Goal: Transaction & Acquisition: Purchase product/service

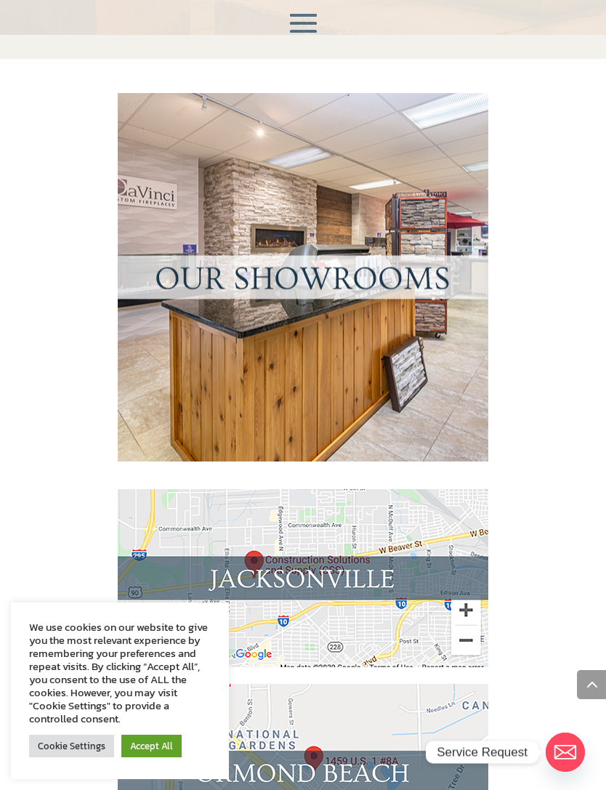
scroll to position [1870, 0]
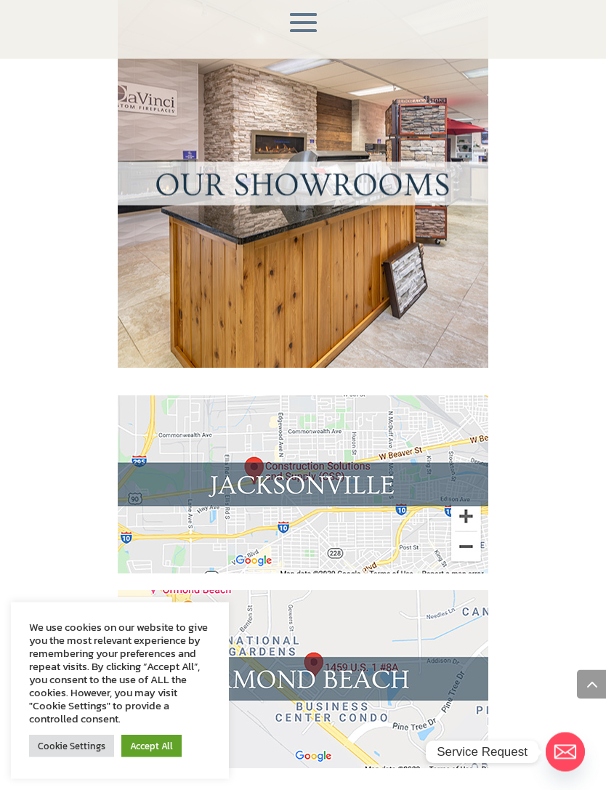
click at [381, 591] on img at bounding box center [303, 680] width 371 height 178
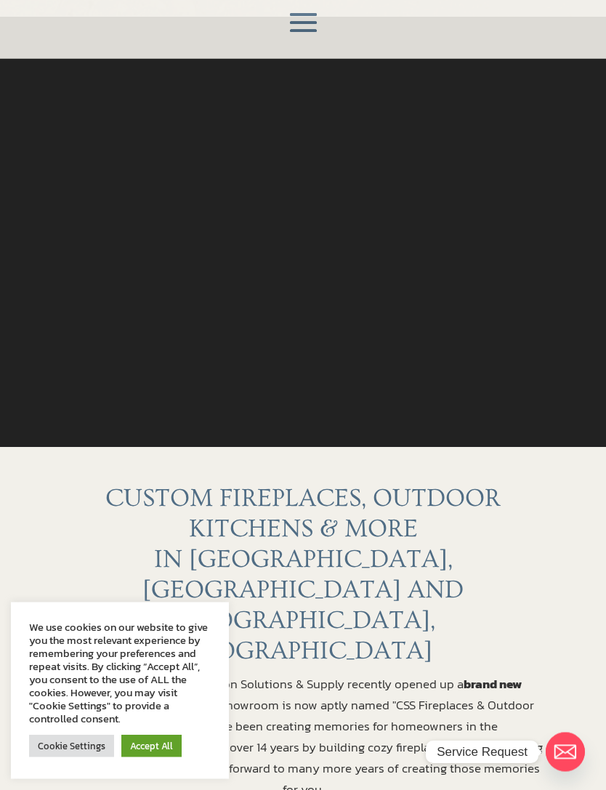
scroll to position [0, 0]
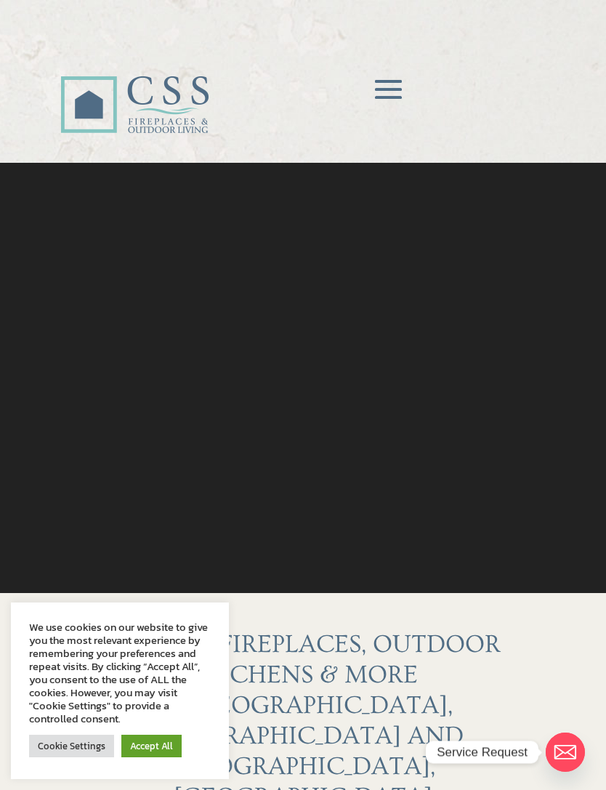
click at [304, 23] on div "HOME FIREPLACES Fireplace Remodel Fireplace Builder OUTDOOR LIVING Outdoor Kitc…" at bounding box center [302, 88] width 485 height 149
click at [397, 94] on span at bounding box center [388, 89] width 43 height 43
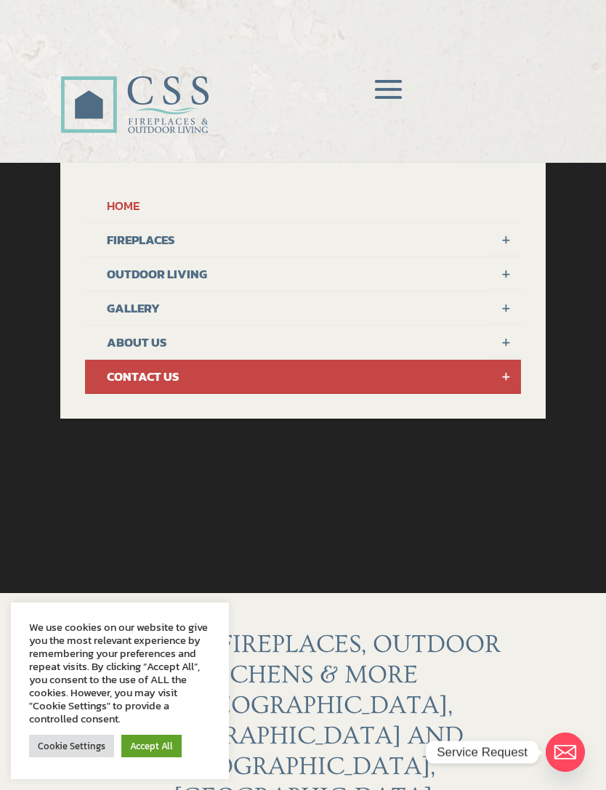
click at [163, 237] on link "FIREPLACES" at bounding box center [303, 240] width 436 height 34
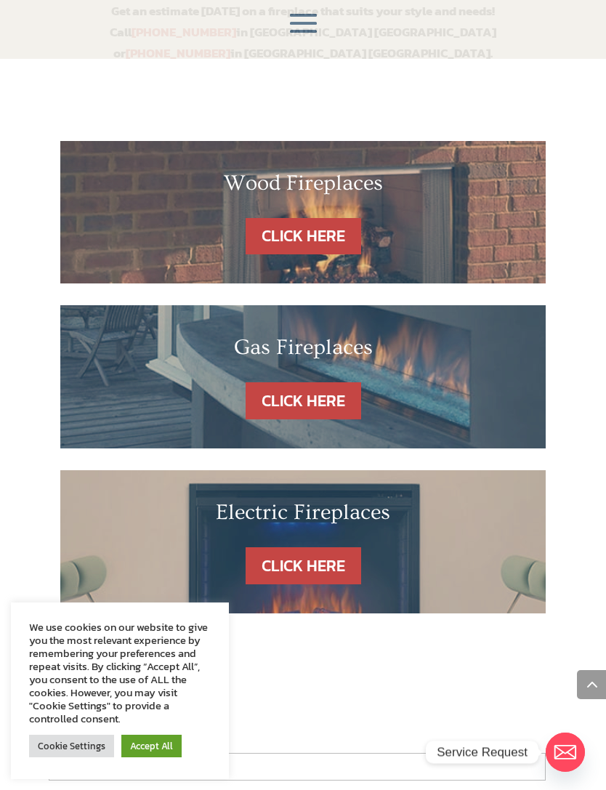
scroll to position [924, 0]
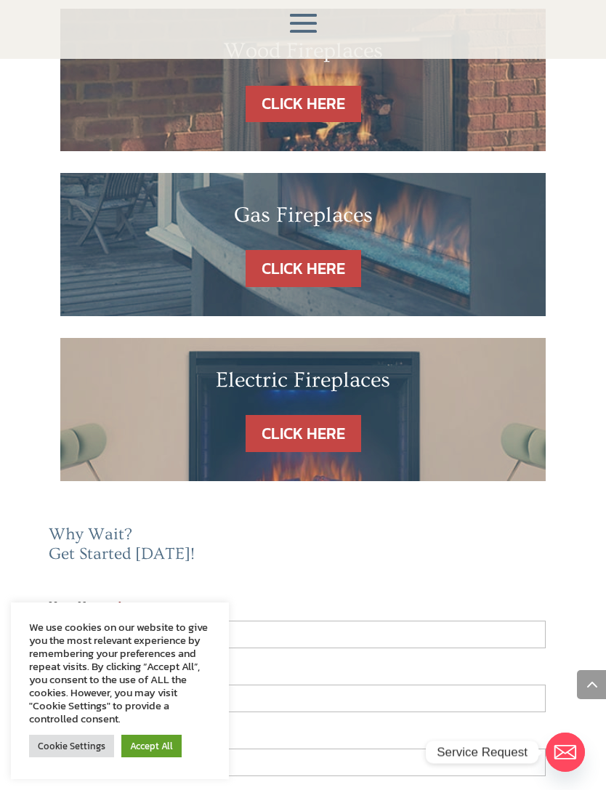
click at [291, 415] on link "CLICK HERE" at bounding box center [304, 433] width 116 height 37
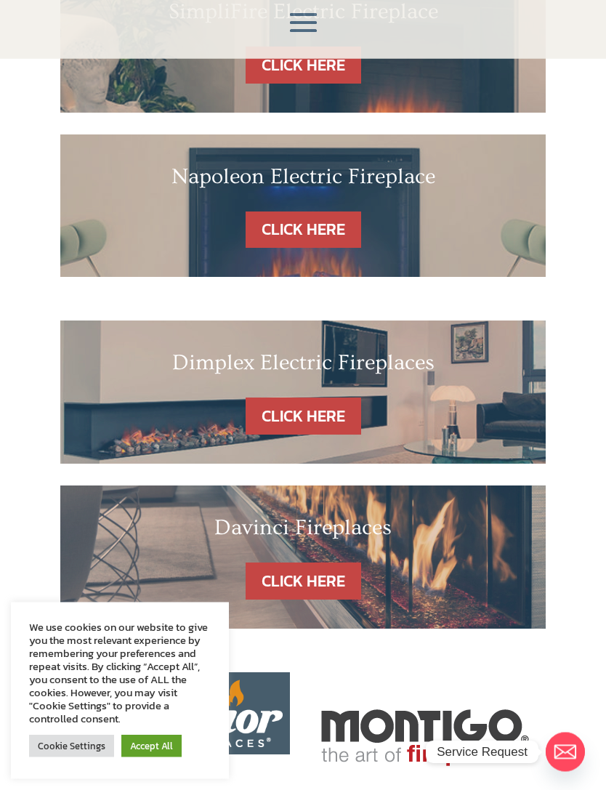
scroll to position [526, 0]
click at [312, 579] on link "CLICK HERE" at bounding box center [304, 580] width 116 height 37
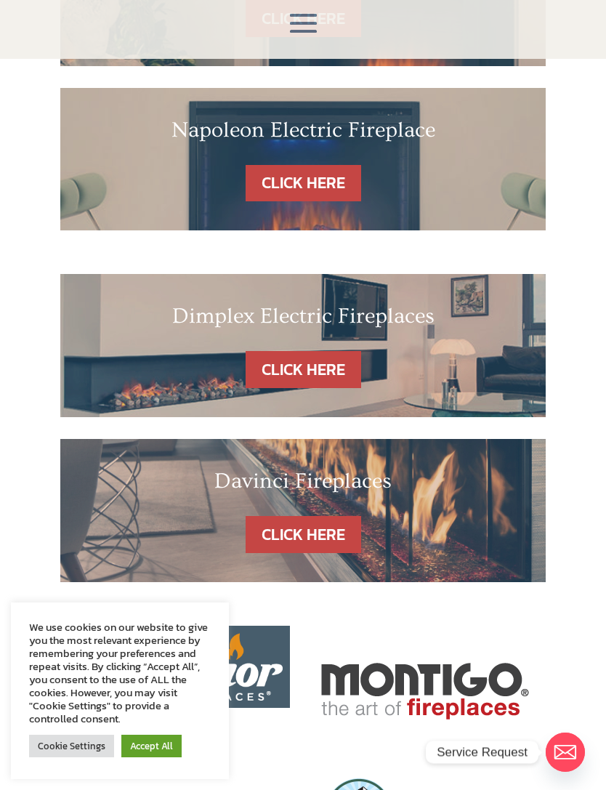
click at [333, 364] on link "CLICK HERE" at bounding box center [304, 369] width 116 height 37
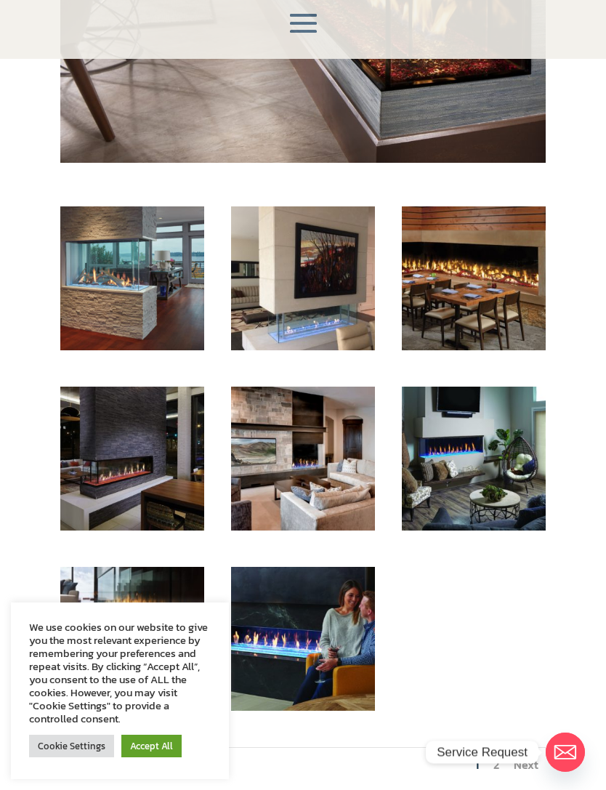
scroll to position [563, 0]
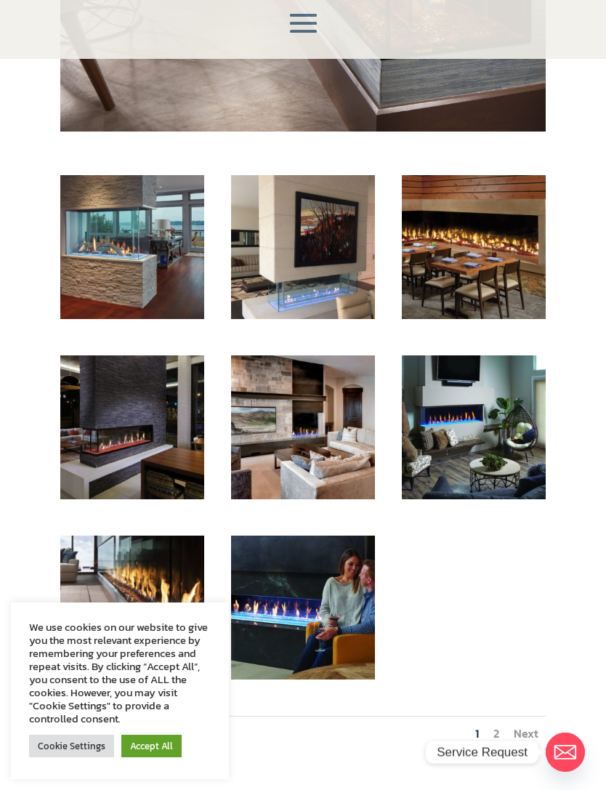
click at [143, 273] on img at bounding box center [132, 247] width 144 height 144
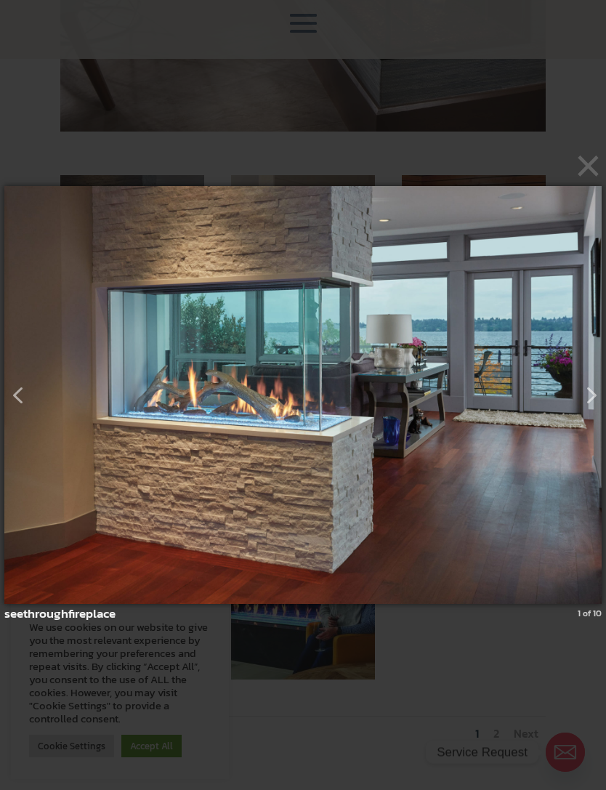
click at [597, 403] on button "button" at bounding box center [586, 389] width 26 height 26
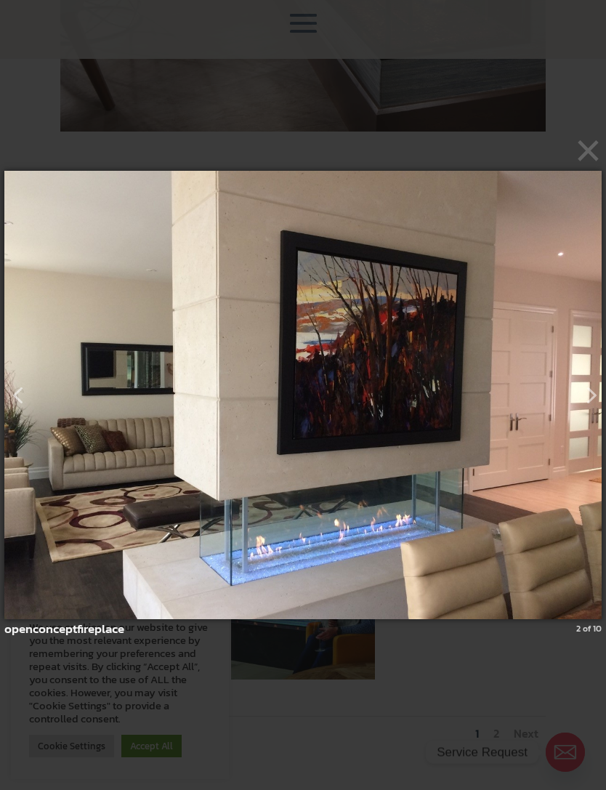
click at [591, 403] on button "button" at bounding box center [586, 389] width 26 height 26
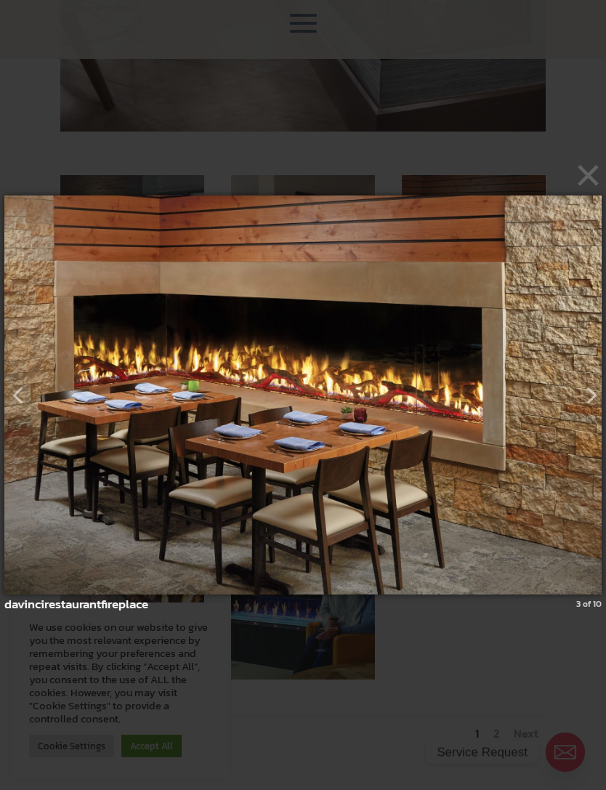
click at [597, 403] on button "button" at bounding box center [586, 389] width 26 height 26
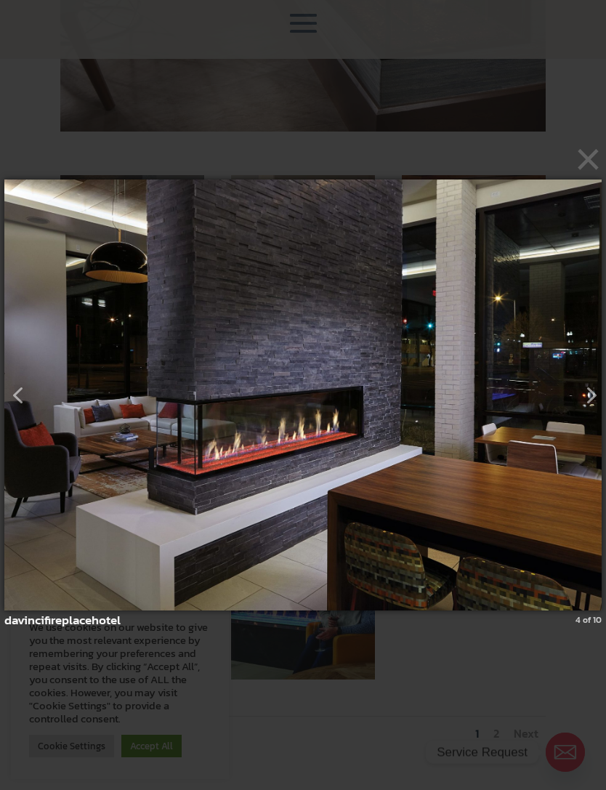
click at [597, 403] on button "button" at bounding box center [586, 389] width 26 height 26
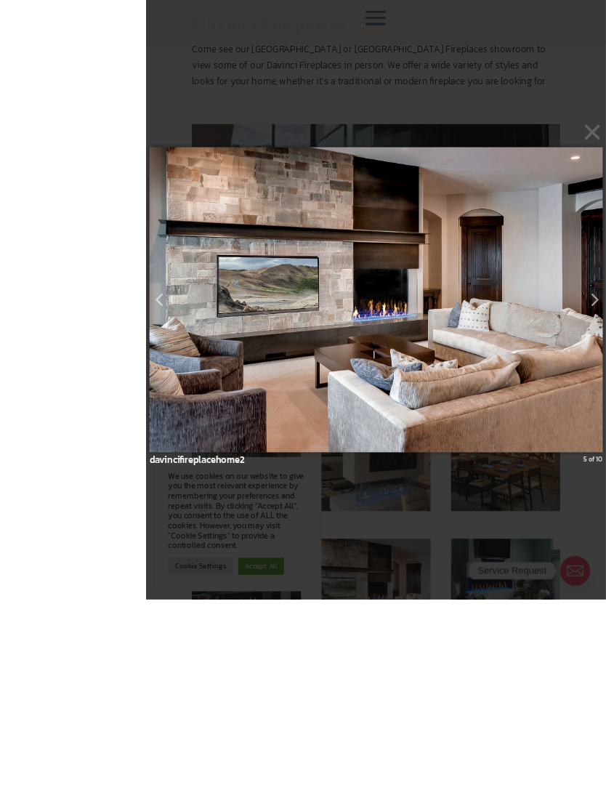
scroll to position [515, 0]
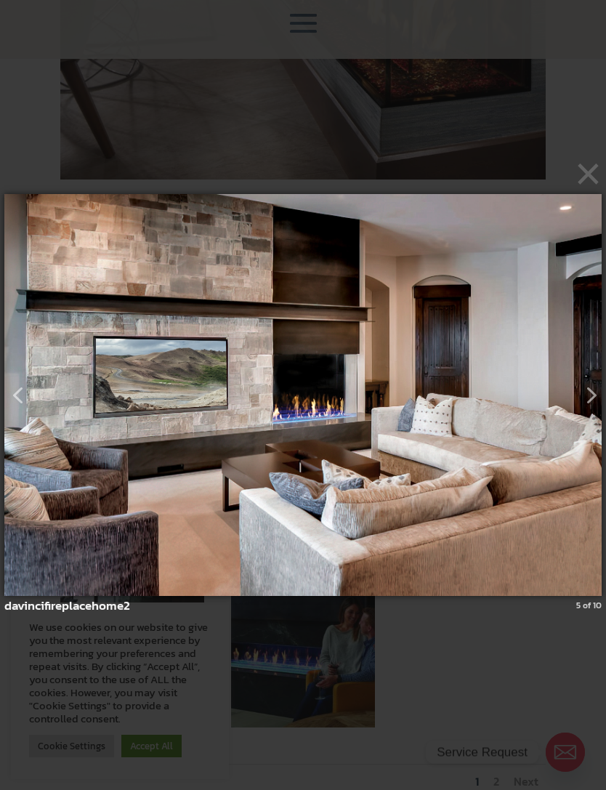
click at [595, 403] on button "button" at bounding box center [586, 389] width 26 height 26
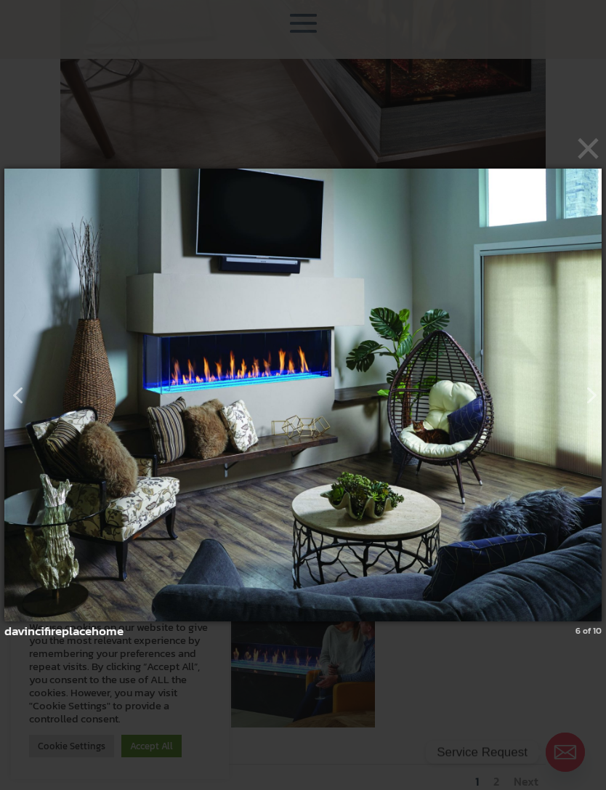
click at [596, 393] on img at bounding box center [302, 396] width 597 height 512
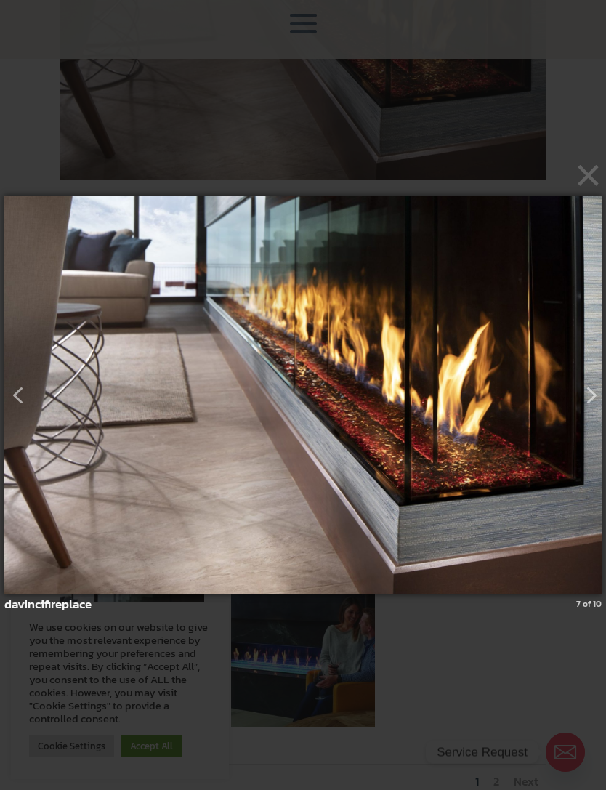
click at [599, 403] on button "button" at bounding box center [586, 389] width 26 height 26
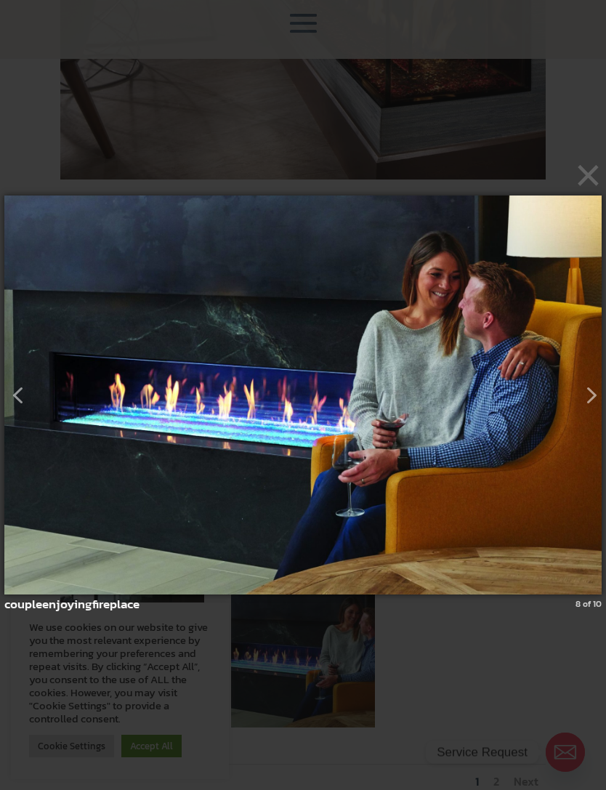
click at [599, 403] on button "button" at bounding box center [586, 389] width 26 height 26
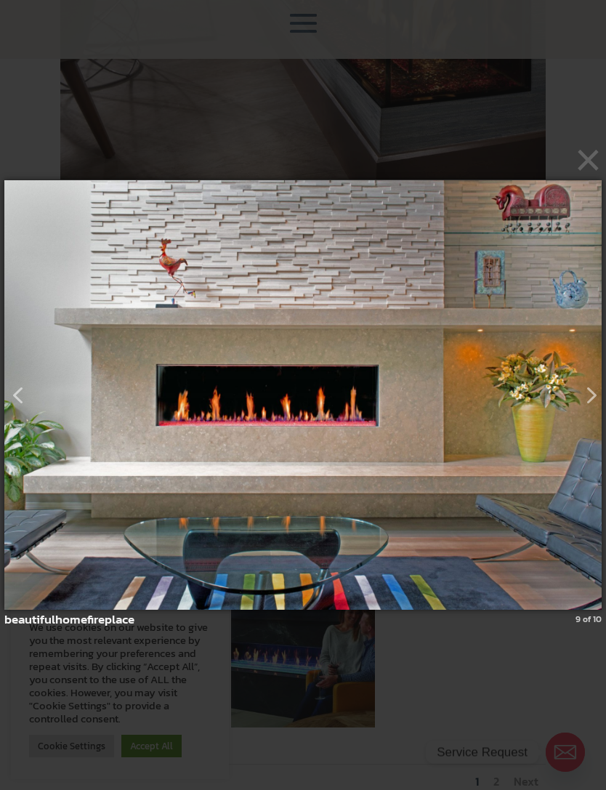
click at [599, 403] on button "button" at bounding box center [586, 389] width 26 height 26
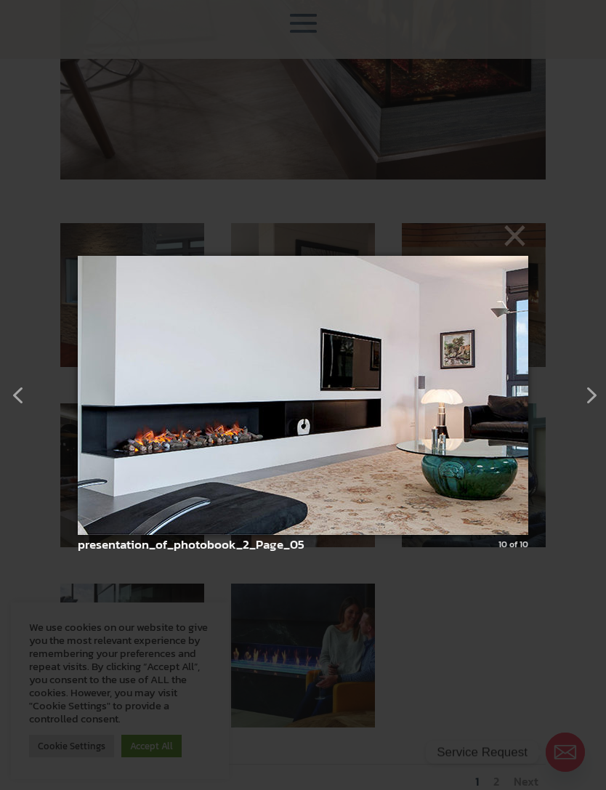
click at [596, 403] on button "button" at bounding box center [586, 389] width 26 height 26
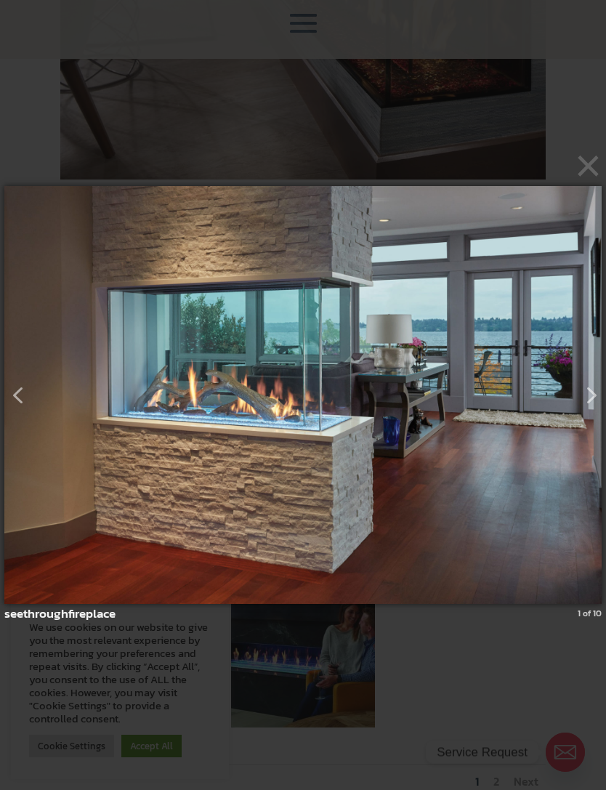
click at [589, 182] on button "×" at bounding box center [307, 166] width 597 height 32
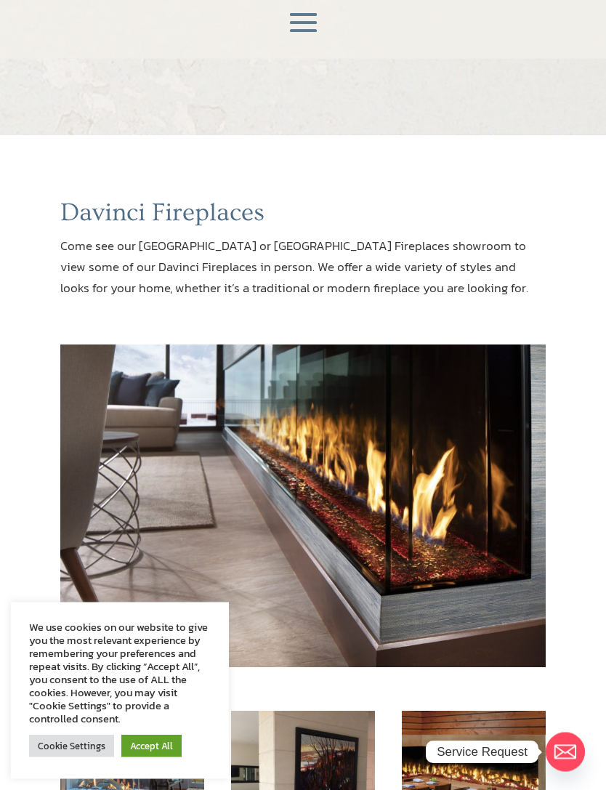
scroll to position [0, 0]
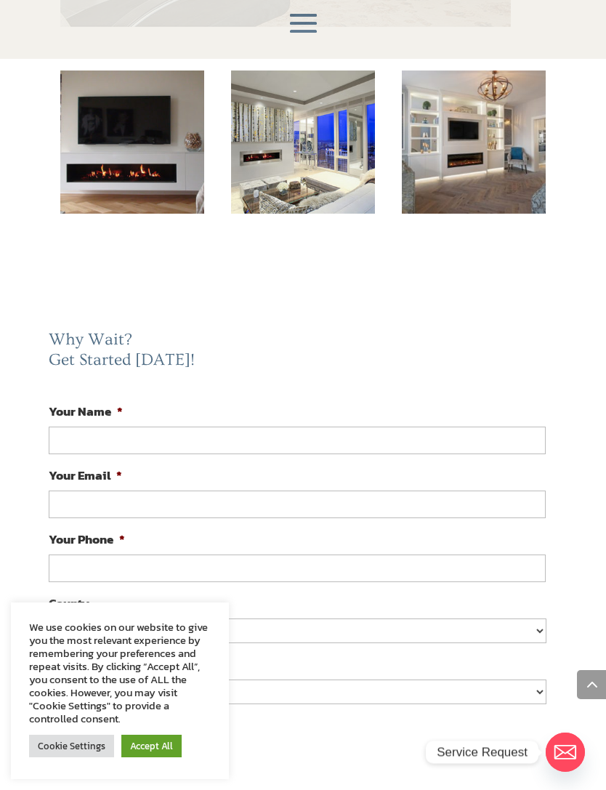
scroll to position [624, 0]
